Goal: Find specific page/section: Find specific page/section

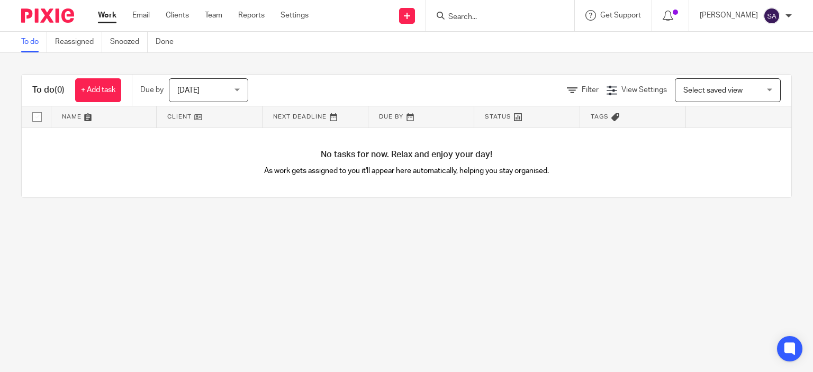
click at [469, 15] on input "Search" at bounding box center [494, 18] width 95 height 10
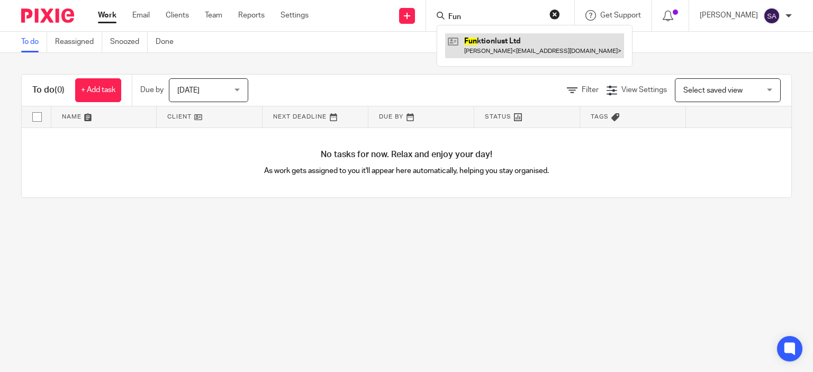
type input "Fun"
click at [506, 55] on link at bounding box center [534, 45] width 179 height 24
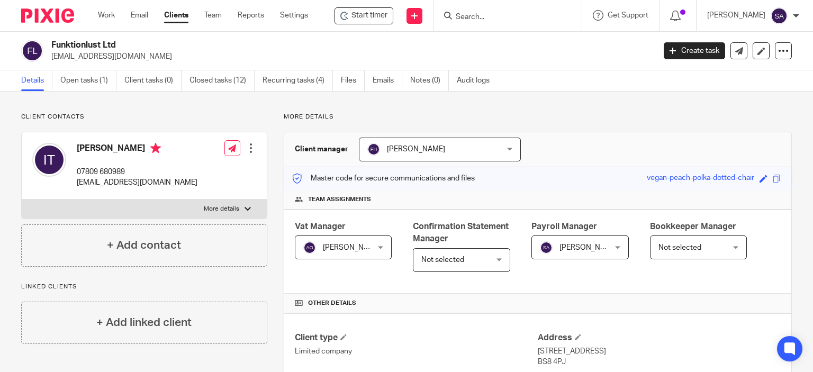
click at [471, 18] on input "Search" at bounding box center [502, 18] width 95 height 10
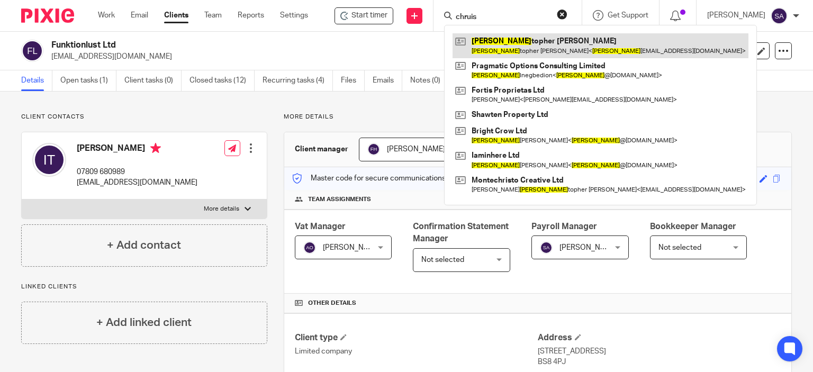
type input "chruis"
click at [523, 50] on link at bounding box center [601, 45] width 296 height 24
